Goal: Task Accomplishment & Management: Use online tool/utility

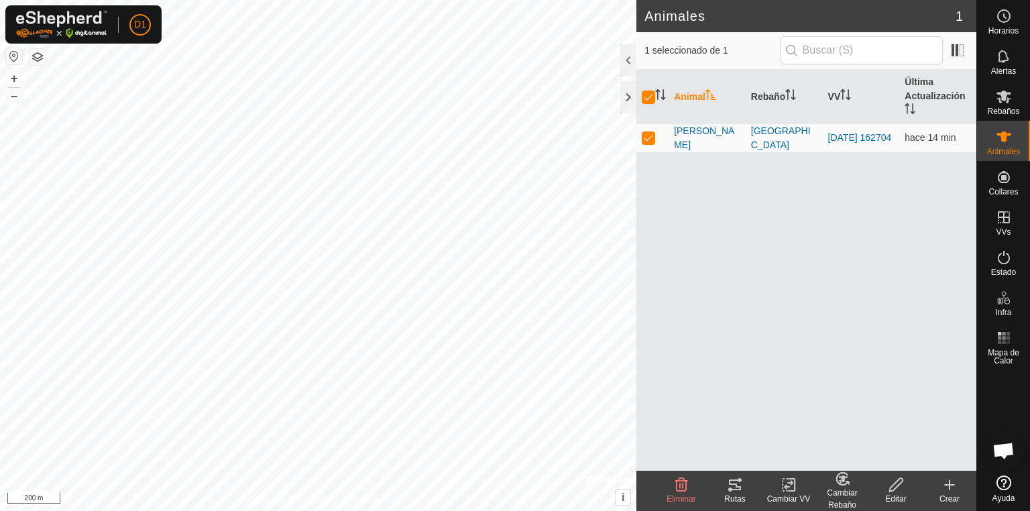
click at [733, 491] on icon at bounding box center [735, 485] width 16 height 16
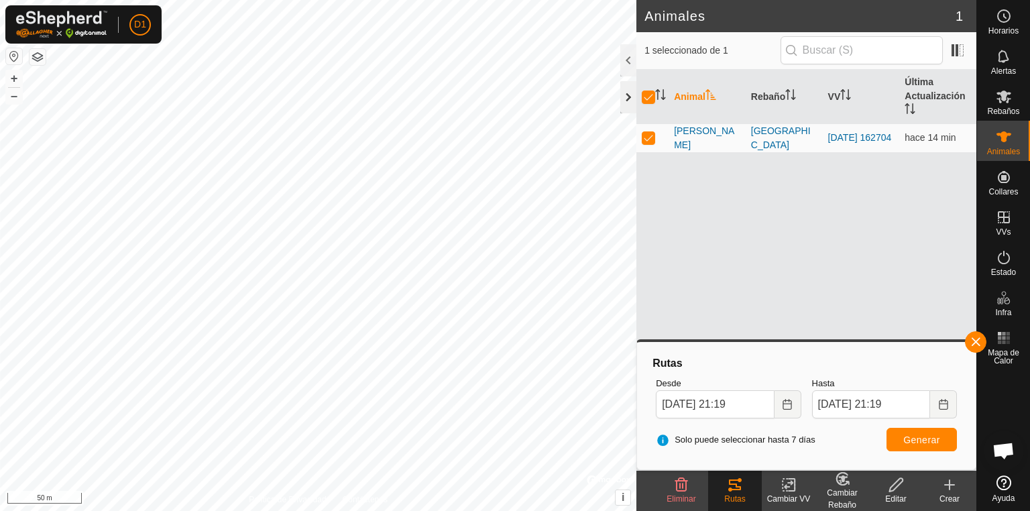
click at [624, 94] on div at bounding box center [628, 97] width 16 height 32
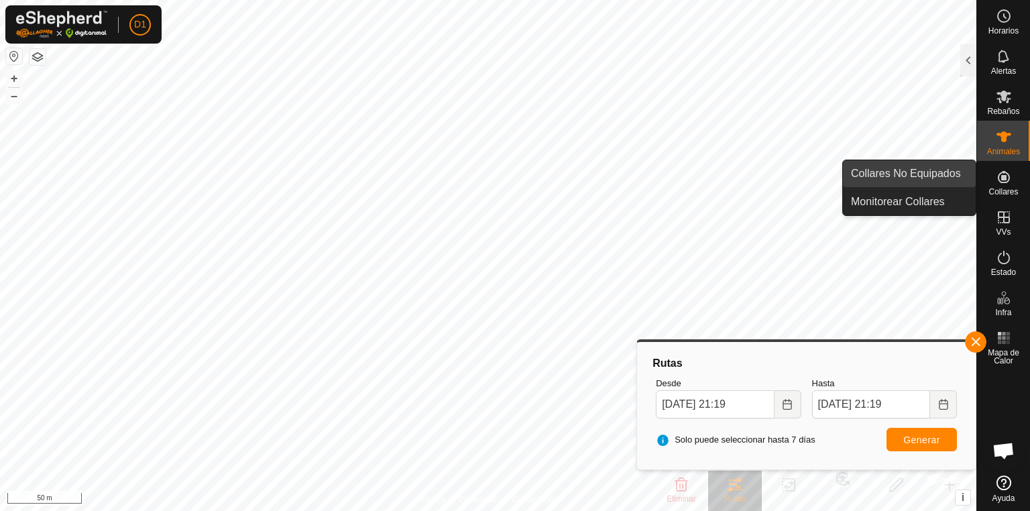
click at [900, 181] on link "Collares No Equipados" at bounding box center [909, 173] width 133 height 27
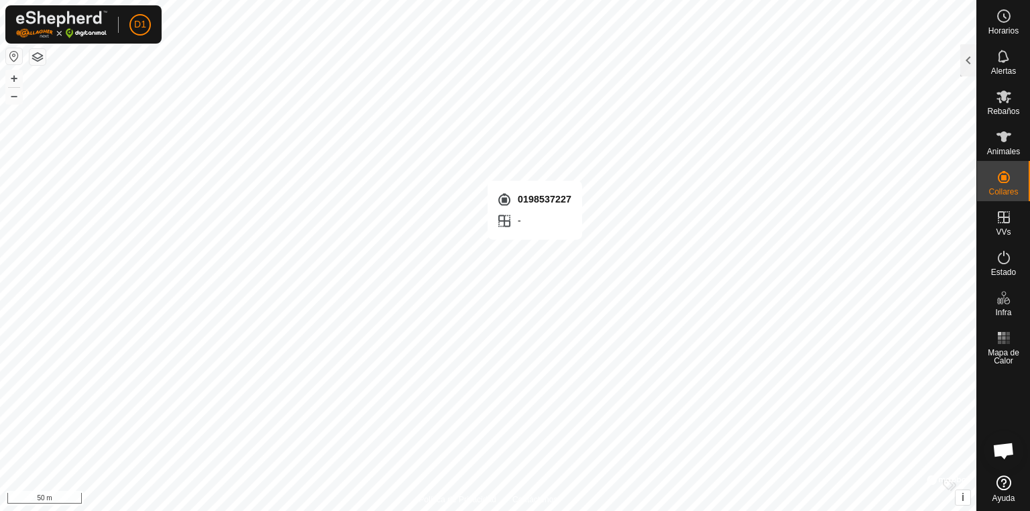
checkbox input "true"
click at [966, 62] on div at bounding box center [968, 60] width 16 height 32
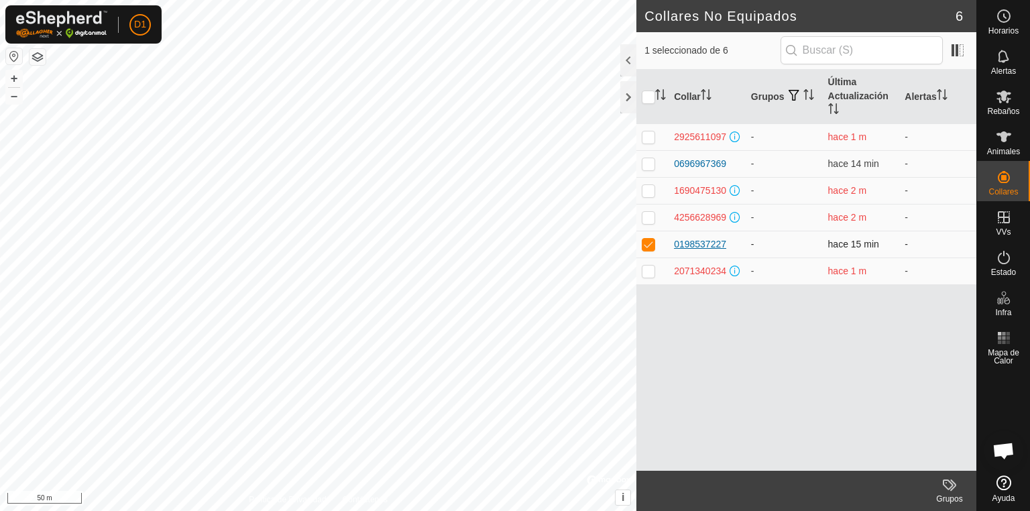
click at [710, 246] on div "0198537227" at bounding box center [700, 244] width 52 height 14
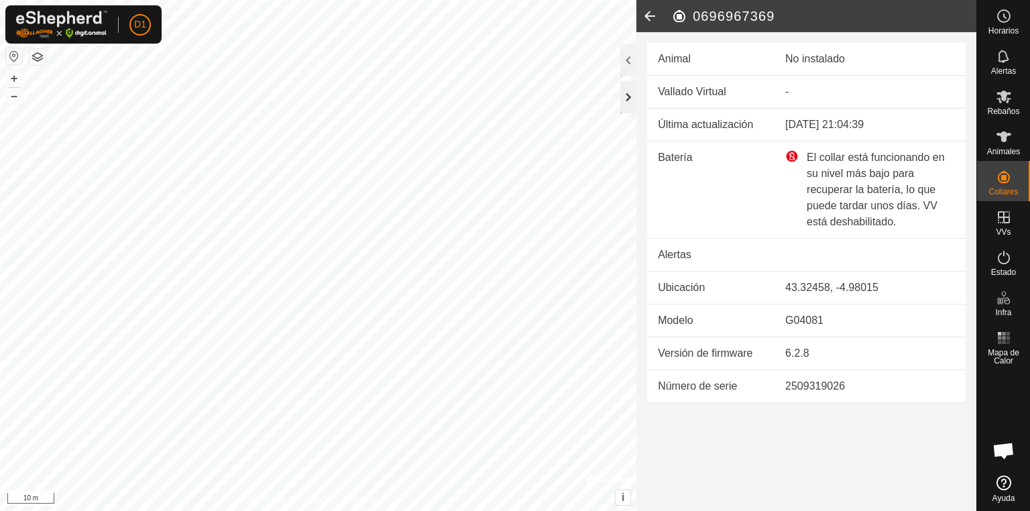
click at [628, 104] on div at bounding box center [628, 97] width 16 height 32
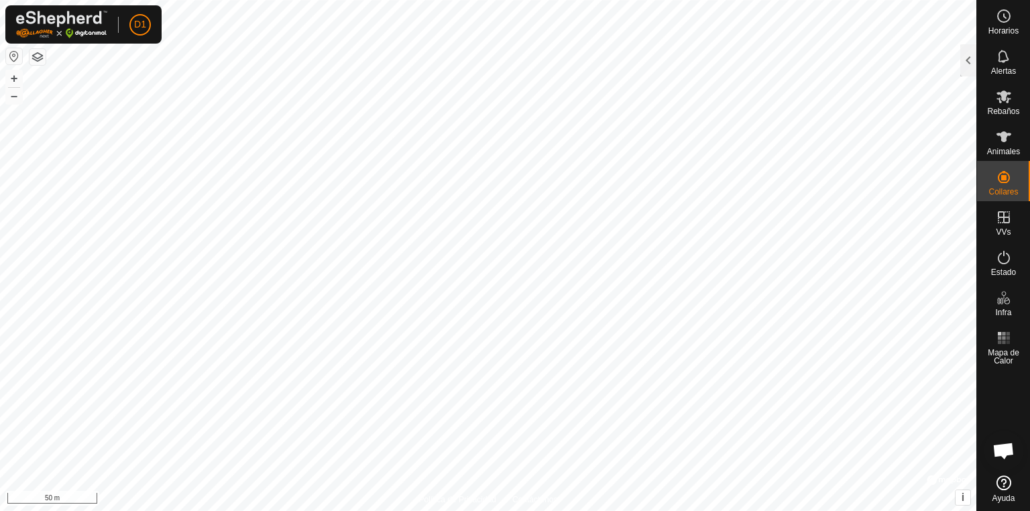
click at [14, 54] on button "button" at bounding box center [14, 56] width 16 height 16
click at [34, 62] on button "button" at bounding box center [37, 57] width 16 height 16
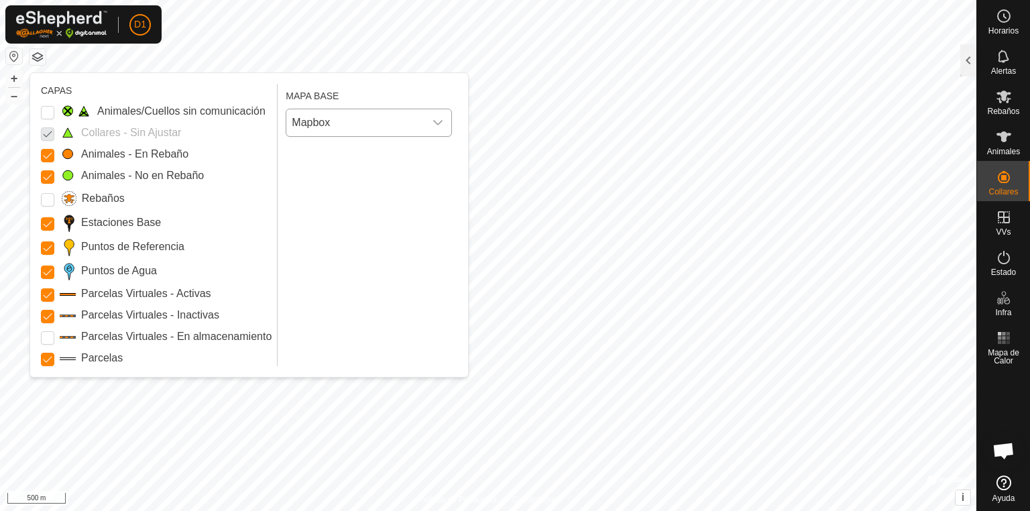
click at [314, 127] on span "Mapbox" at bounding box center [355, 122] width 138 height 27
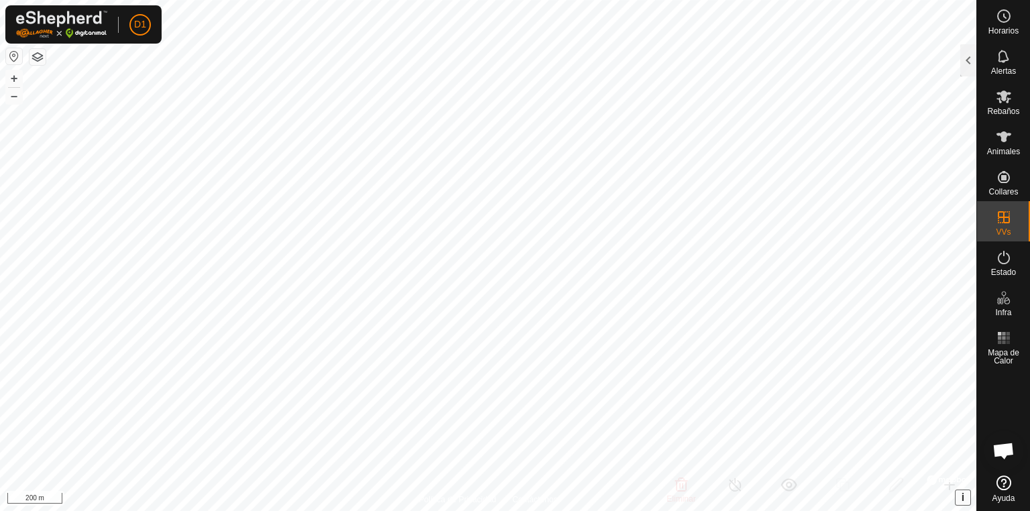
click at [969, 495] on button "i" at bounding box center [962, 497] width 15 height 15
click at [933, 497] on link "Improve this map" at bounding box center [920, 497] width 62 height 9
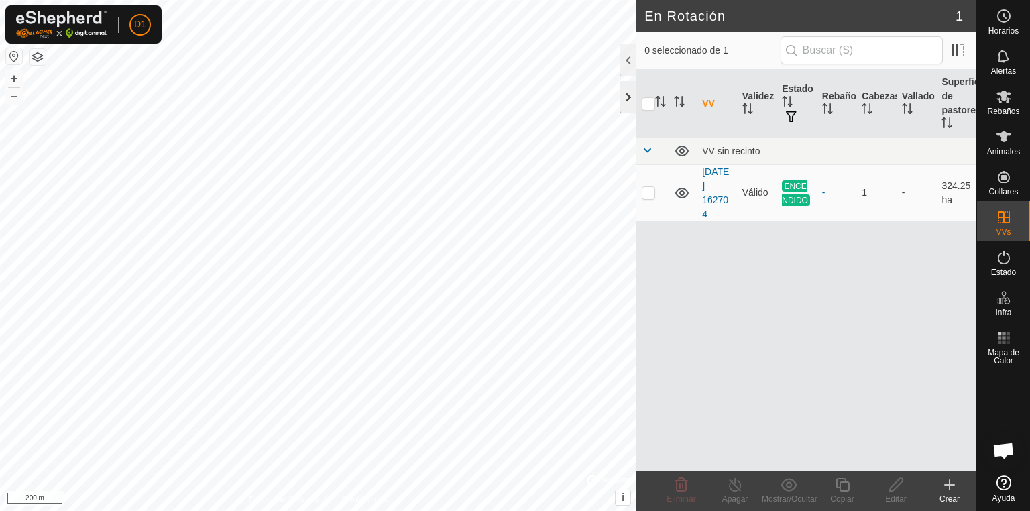
click at [629, 100] on div at bounding box center [628, 97] width 16 height 32
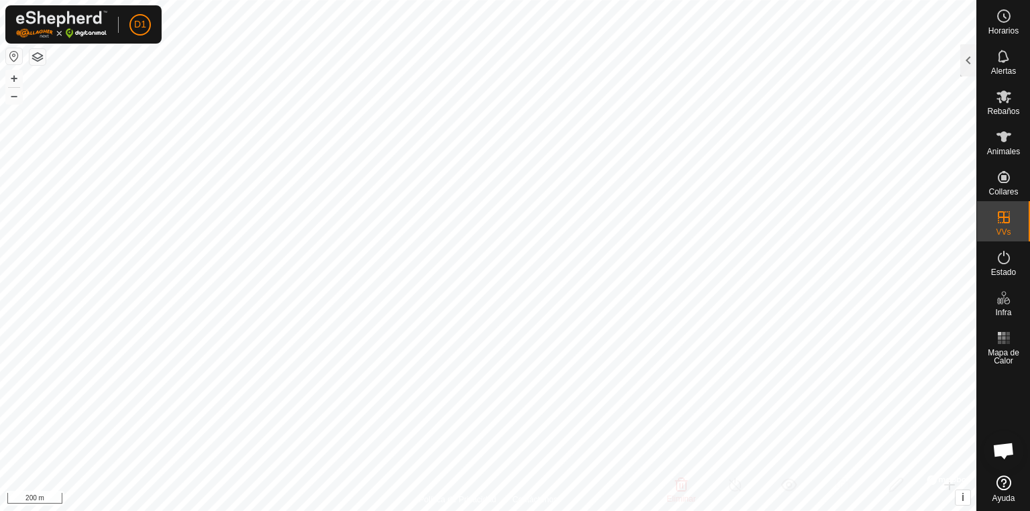
click at [536, 510] on html "D1 Horarios Alertas Rebaños Animales Collares VVs Estado Infra Mapa de Calor Ay…" at bounding box center [515, 255] width 1030 height 511
